Goal: Navigation & Orientation: Find specific page/section

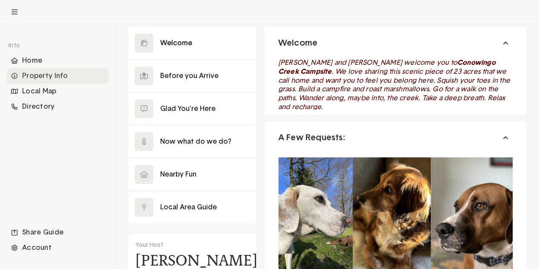
scroll to position [128, 0]
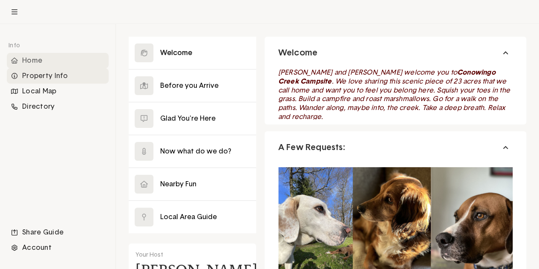
click at [34, 59] on div "Home" at bounding box center [58, 60] width 102 height 15
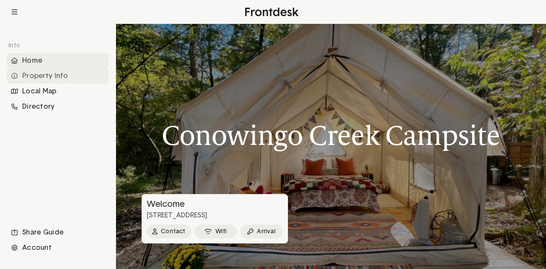
click at [48, 76] on div "Property Info" at bounding box center [58, 75] width 102 height 15
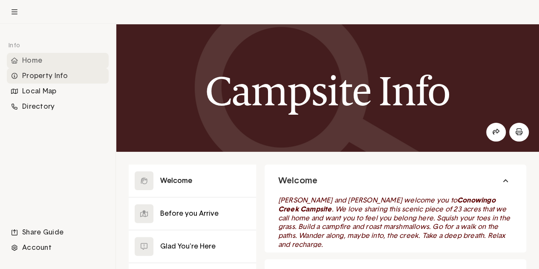
click at [55, 63] on div "Home" at bounding box center [58, 60] width 102 height 15
